Goal: Check status: Check status

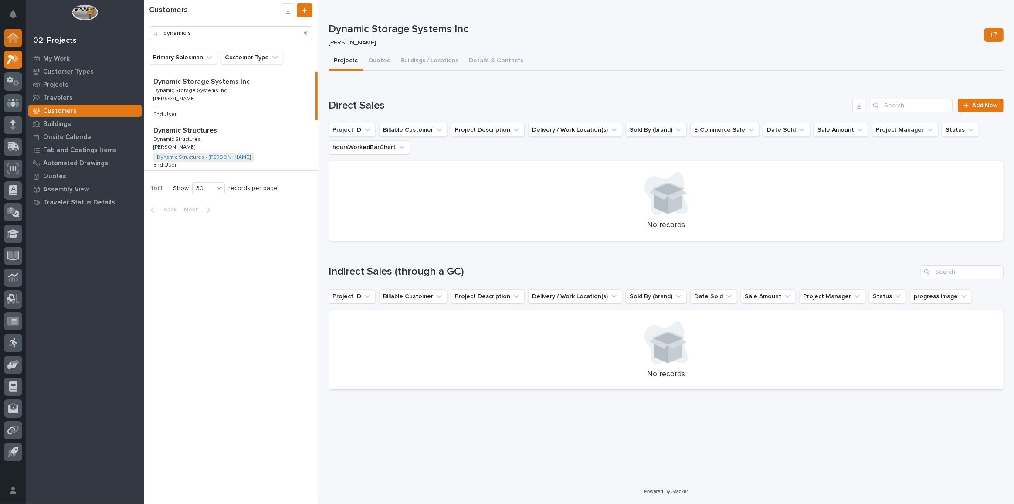
drag, startPoint x: 198, startPoint y: 35, endPoint x: 5, endPoint y: 37, distance: 192.5
click at [144, 39] on div "My Settings Log Out 02. Projects My Work Customer Types Projects Travelers Cust…" at bounding box center [579, 252] width 870 height 504
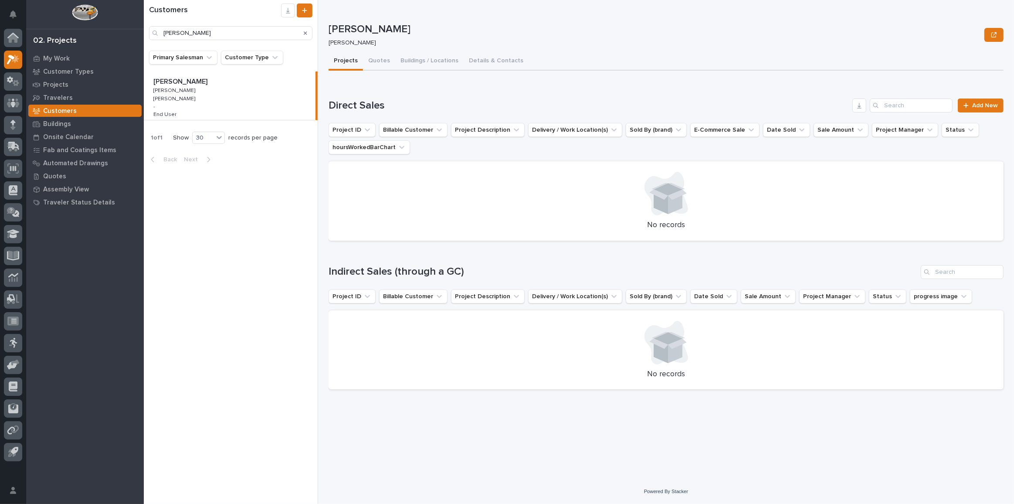
type input "[PERSON_NAME]"
click at [11, 146] on icon at bounding box center [12, 147] width 10 height 8
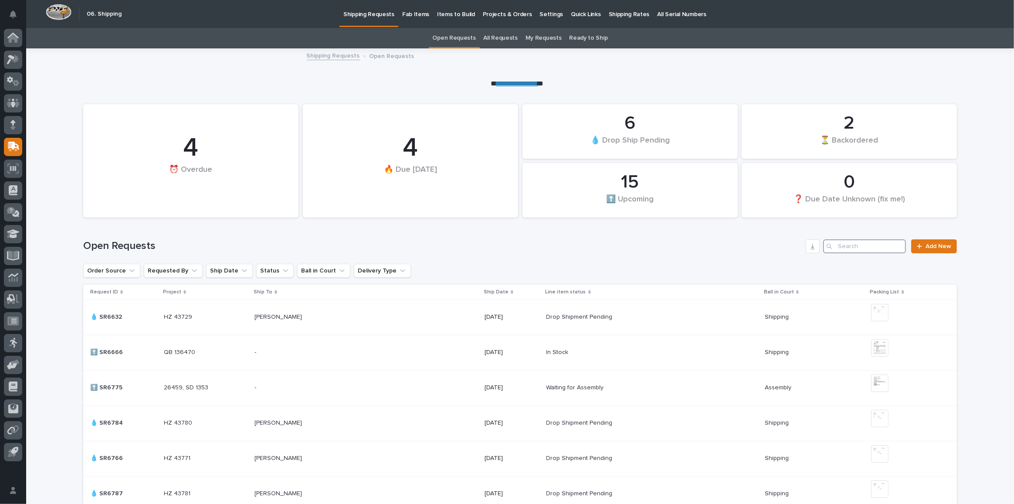
click at [881, 244] on input "Search" at bounding box center [864, 246] width 83 height 14
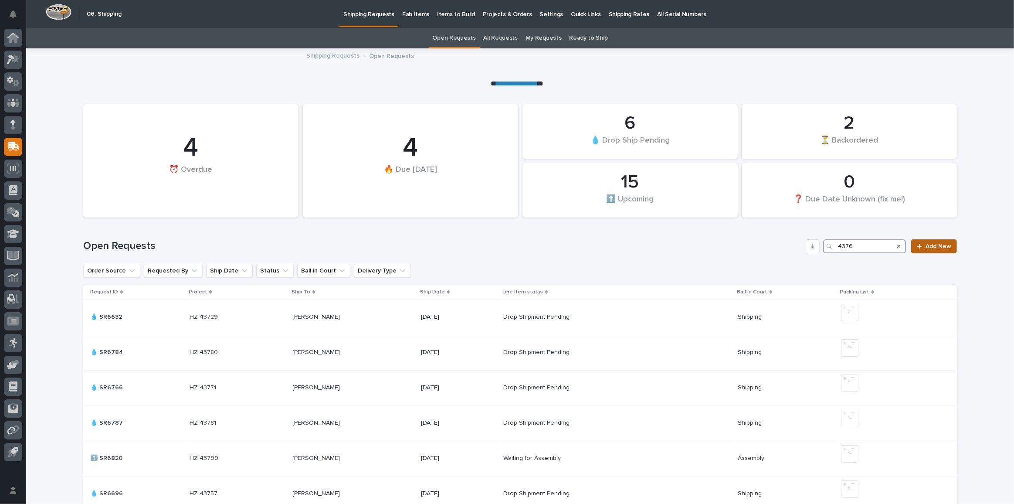
type input "43765"
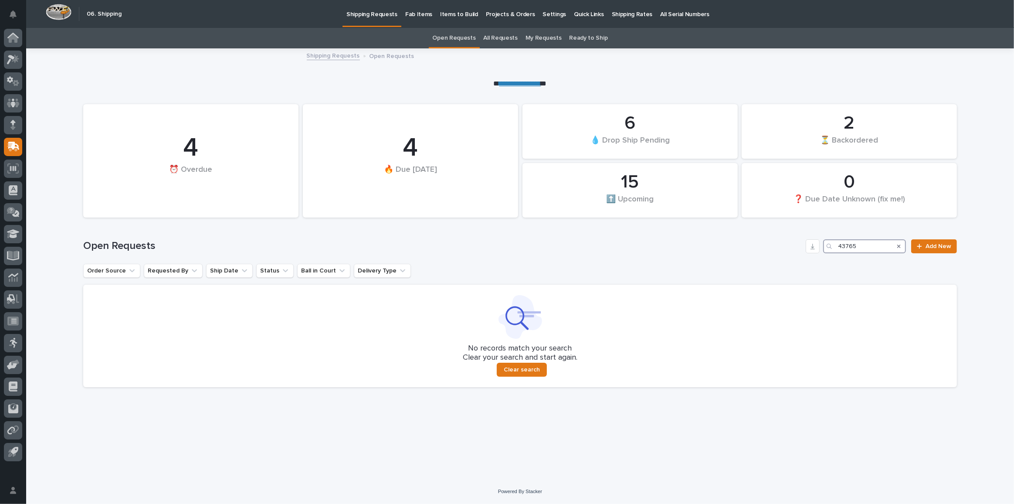
drag, startPoint x: 868, startPoint y: 248, endPoint x: 710, endPoint y: 229, distance: 158.8
click at [716, 230] on div "Open Requests 43765 Add New" at bounding box center [519, 243] width 873 height 42
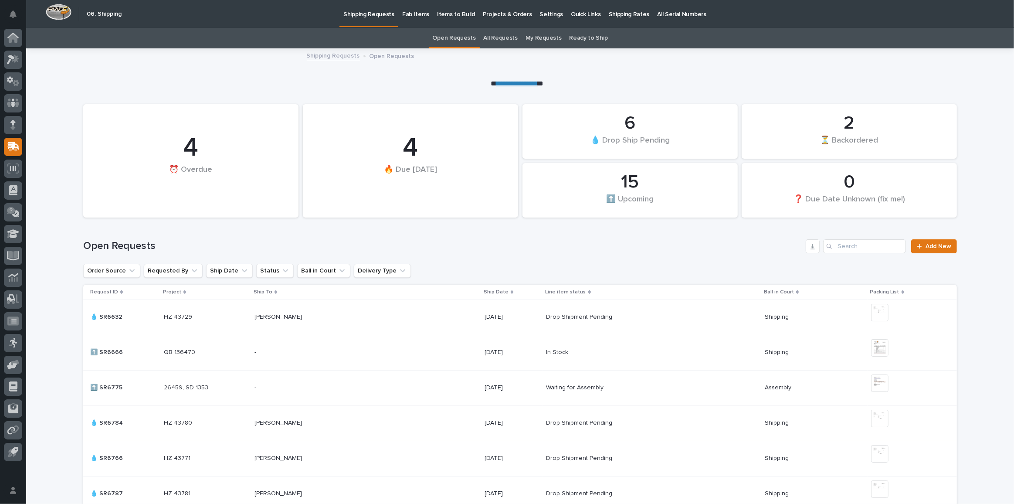
click at [500, 39] on link "All Requests" at bounding box center [500, 38] width 34 height 20
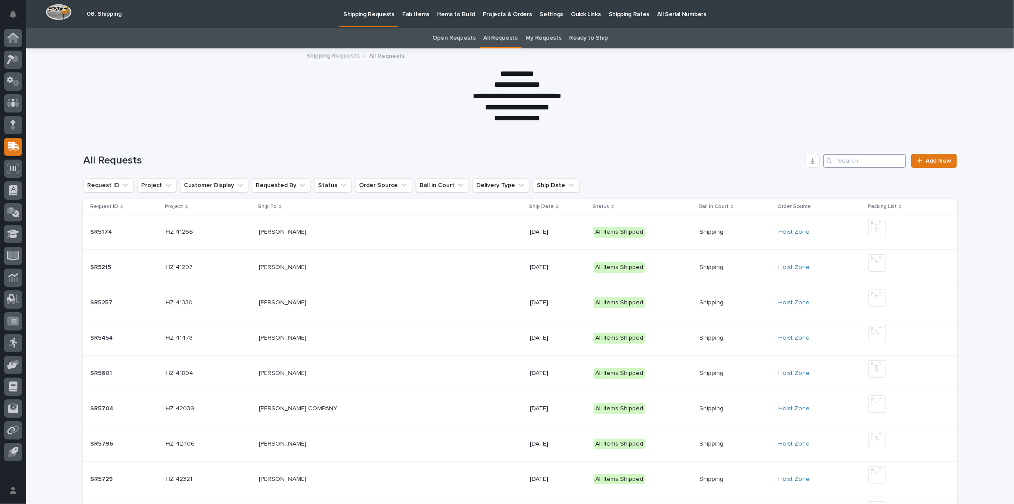
click at [868, 161] on input "Search" at bounding box center [864, 161] width 83 height 14
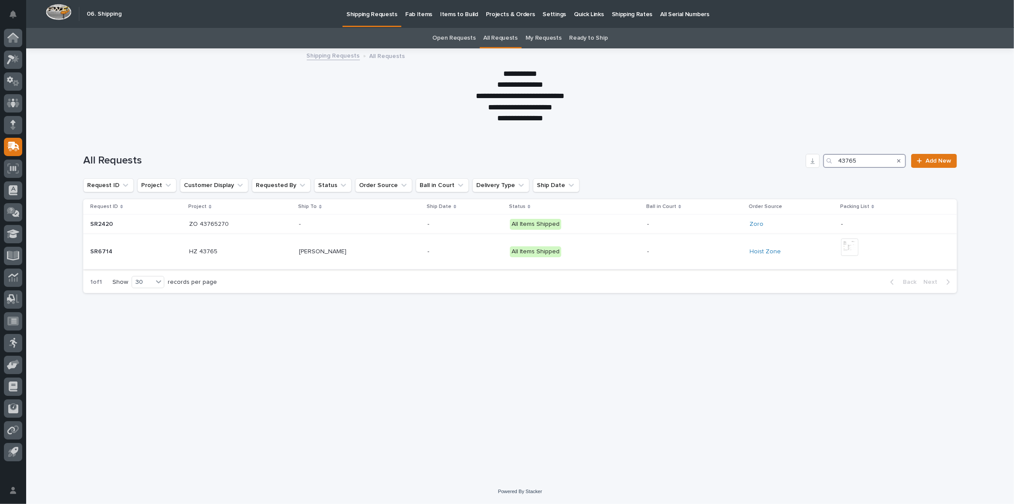
type input "43765"
click at [416, 257] on div "[PERSON_NAME] [PERSON_NAME]" at bounding box center [359, 251] width 121 height 14
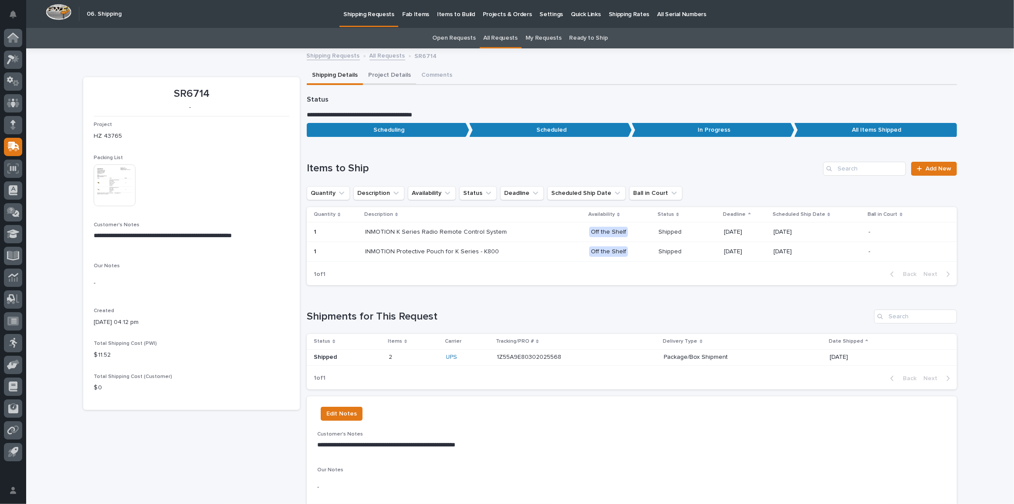
click at [394, 75] on button "Project Details" at bounding box center [389, 76] width 53 height 18
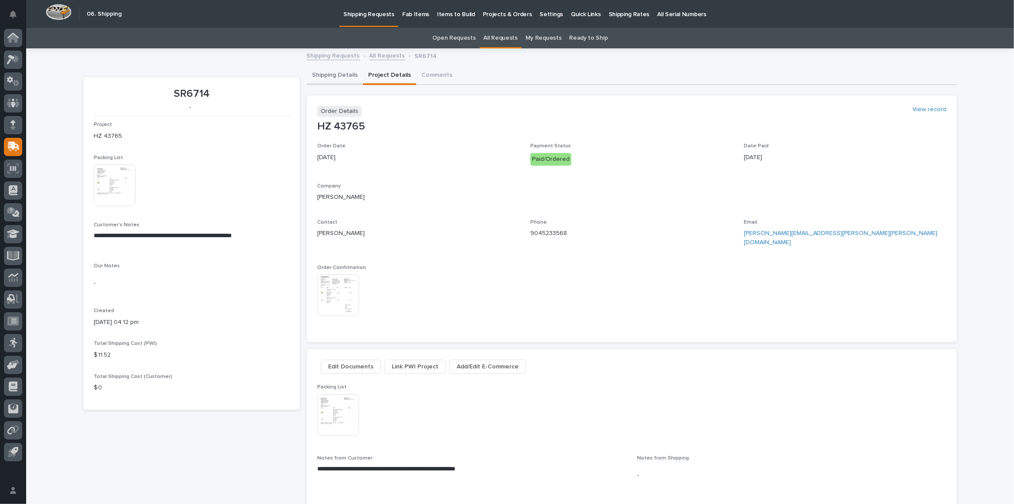
click at [328, 74] on button "Shipping Details" at bounding box center [335, 76] width 56 height 18
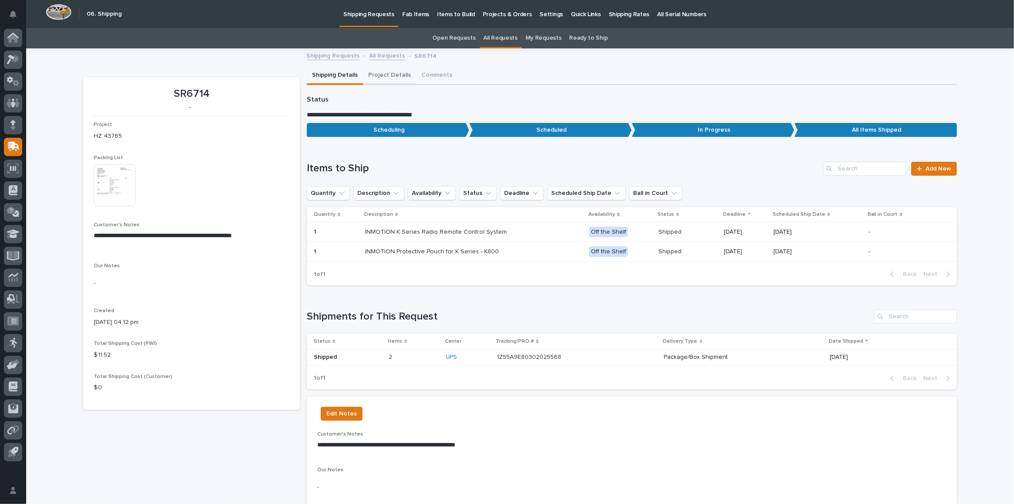
click at [385, 75] on button "Project Details" at bounding box center [389, 76] width 53 height 18
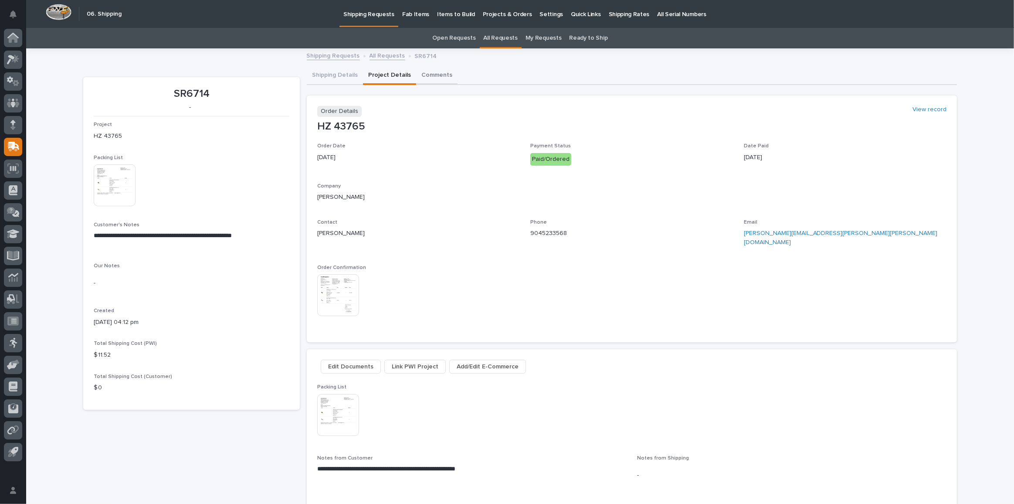
click at [425, 74] on button "Comments" at bounding box center [436, 76] width 41 height 18
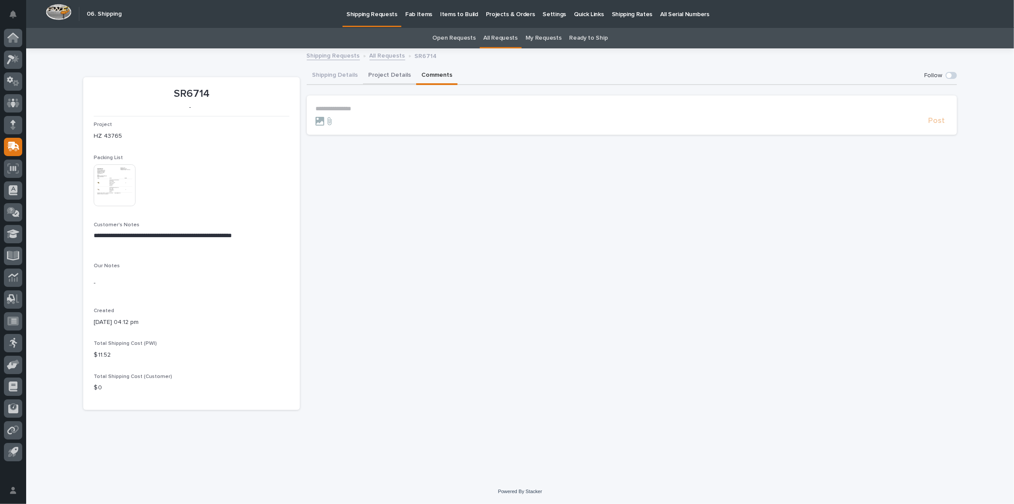
click at [369, 80] on button "Project Details" at bounding box center [389, 76] width 53 height 18
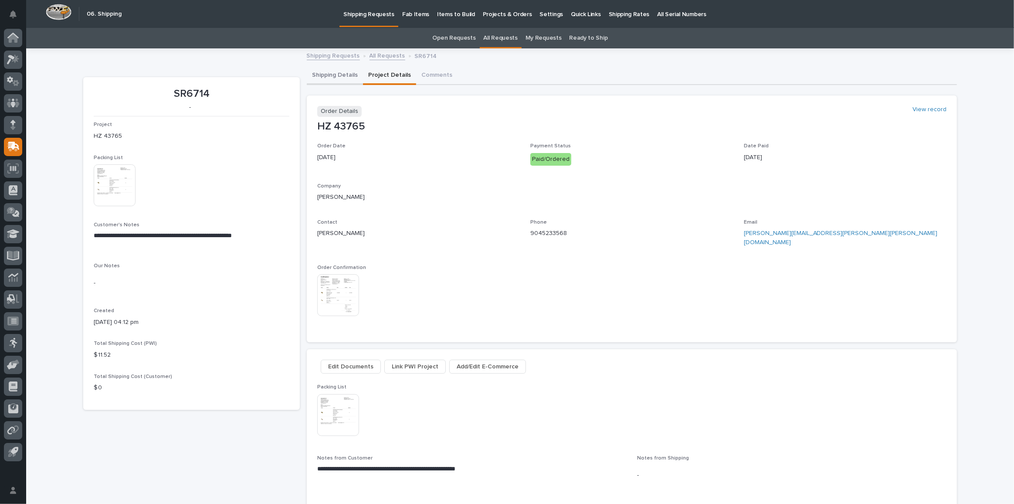
click at [330, 79] on button "Shipping Details" at bounding box center [335, 76] width 56 height 18
